Goal: Check status

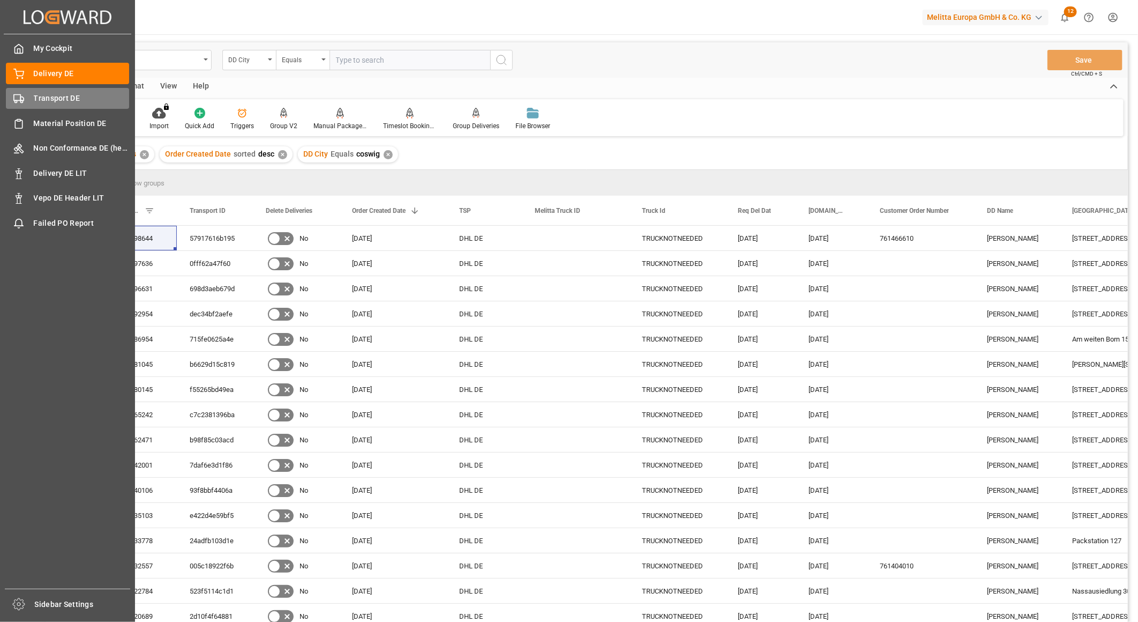
click at [25, 99] on div "Transport DE Transport DE" at bounding box center [67, 98] width 123 height 21
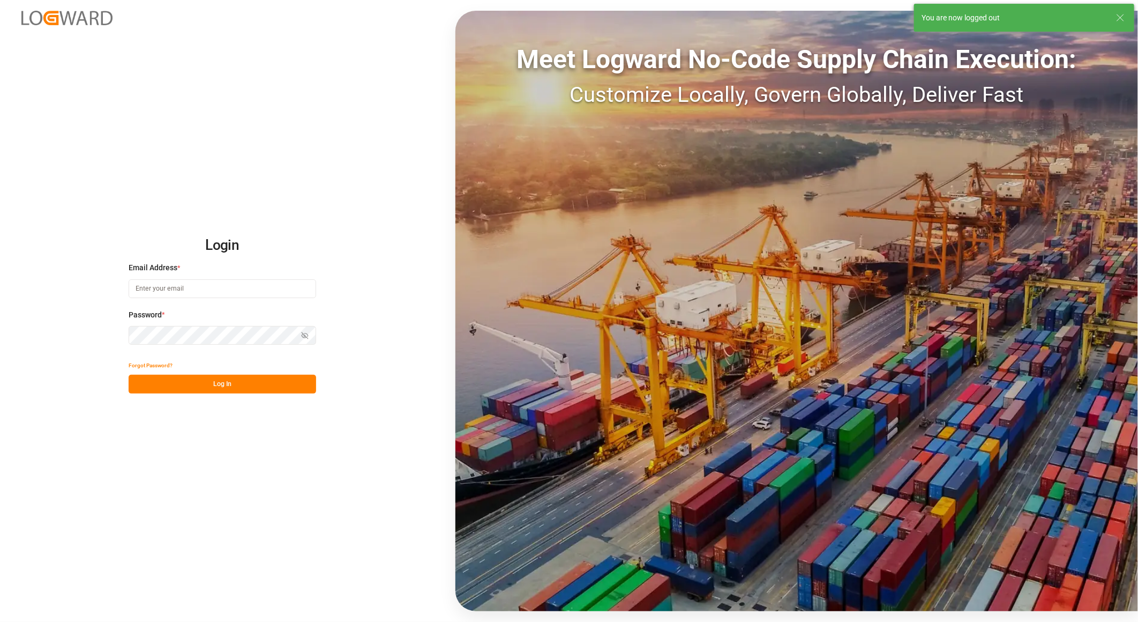
type input "[PERSON_NAME][EMAIL_ADDRESS][PERSON_NAME][DOMAIN_NAME]"
click at [232, 376] on button "Log In" at bounding box center [223, 384] width 188 height 19
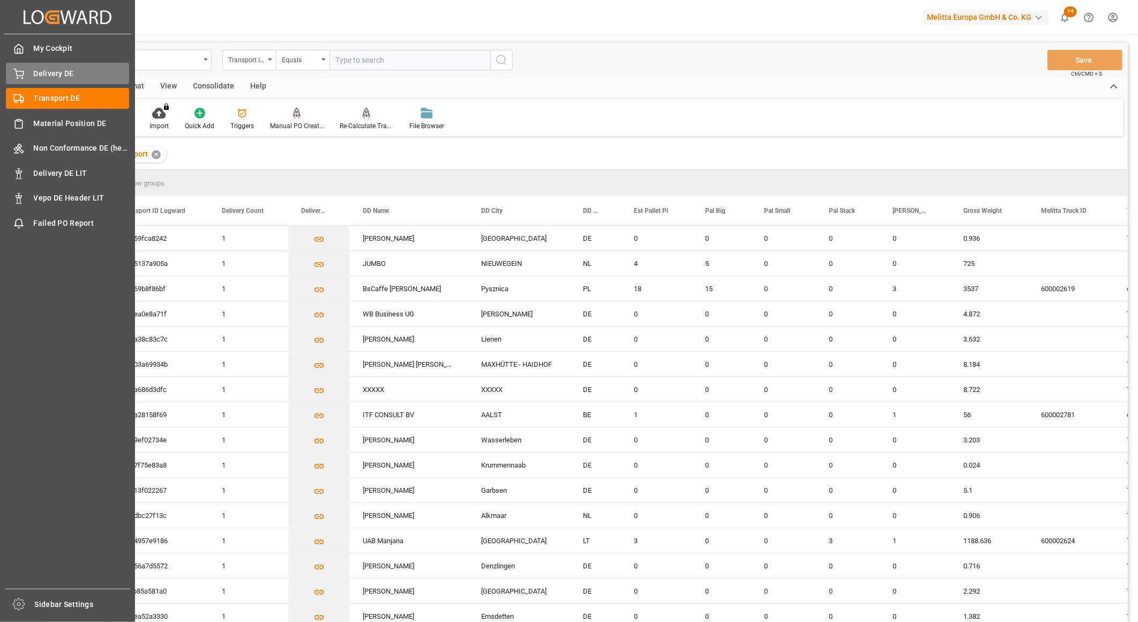
click at [17, 78] on icon at bounding box center [18, 74] width 11 height 11
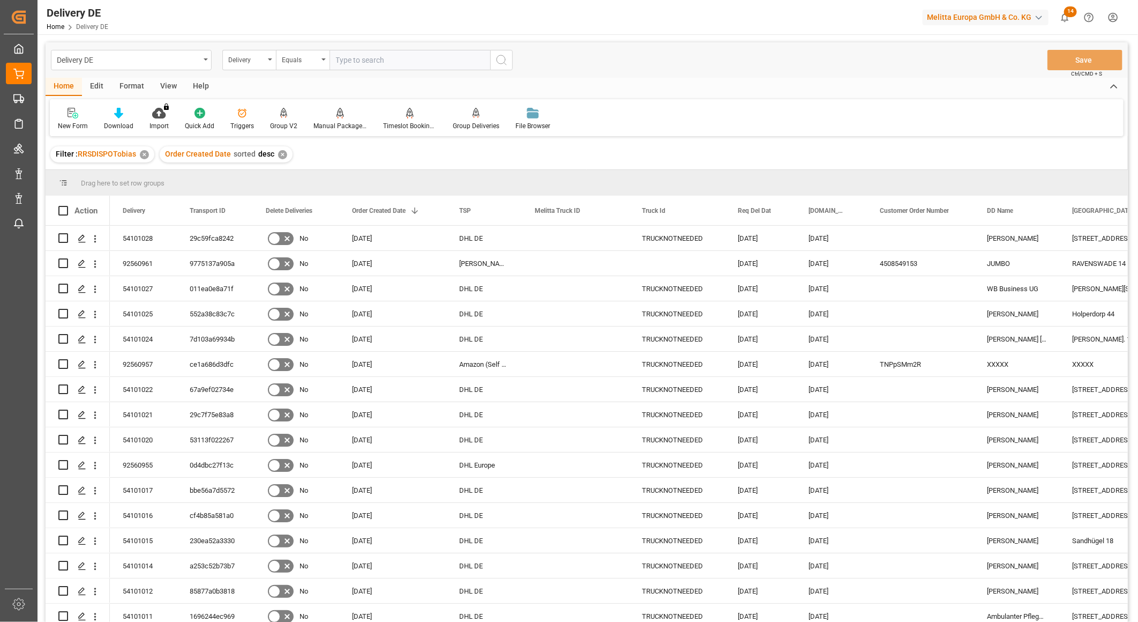
click at [371, 62] on input "text" at bounding box center [410, 60] width 161 height 20
paste input "92557662"
type input "92557662"
